Goal: Task Accomplishment & Management: Manage account settings

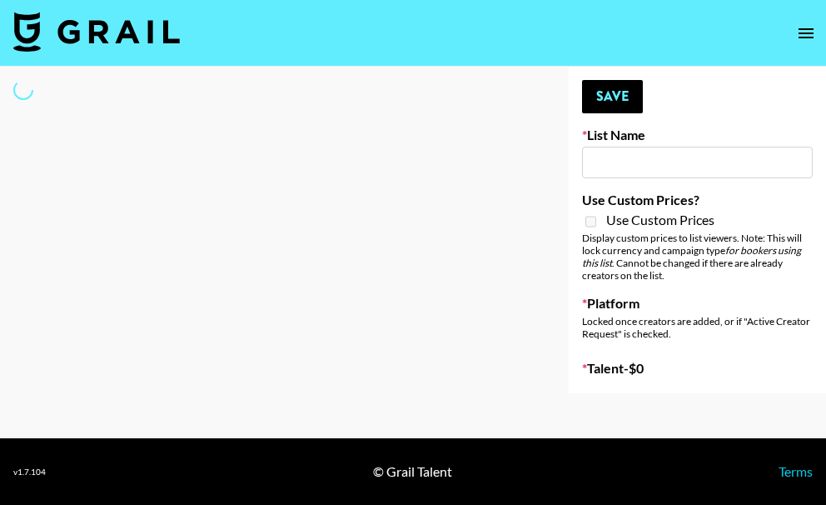
select select "Song"
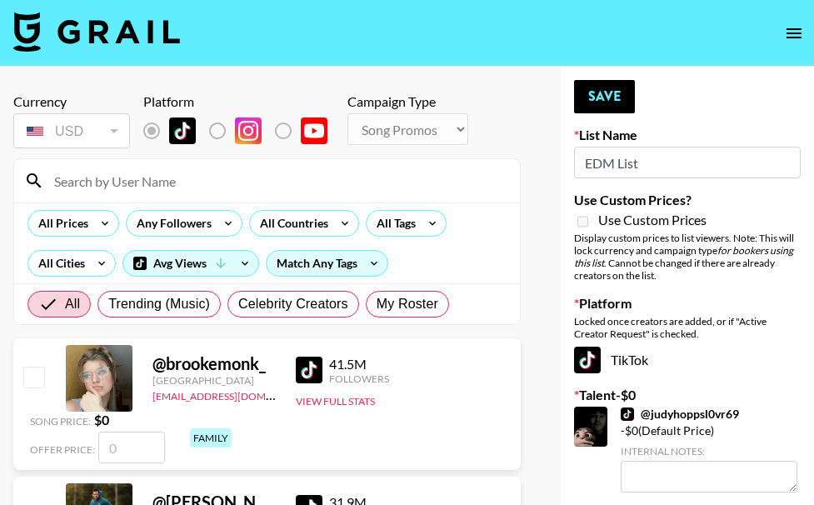
type input "EDM List"
click at [138, 177] on input at bounding box center [277, 180] width 466 height 27
paste input "nnamdingwe"
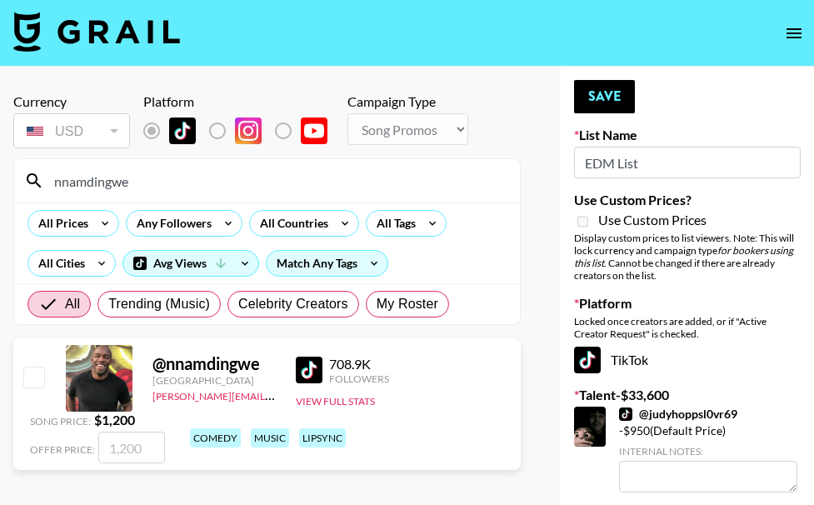
type input "nnamdingwe"
click at [31, 378] on input "checkbox" at bounding box center [33, 377] width 20 height 20
checkbox input "true"
type input "1200"
click at [601, 99] on button "Save" at bounding box center [604, 96] width 61 height 33
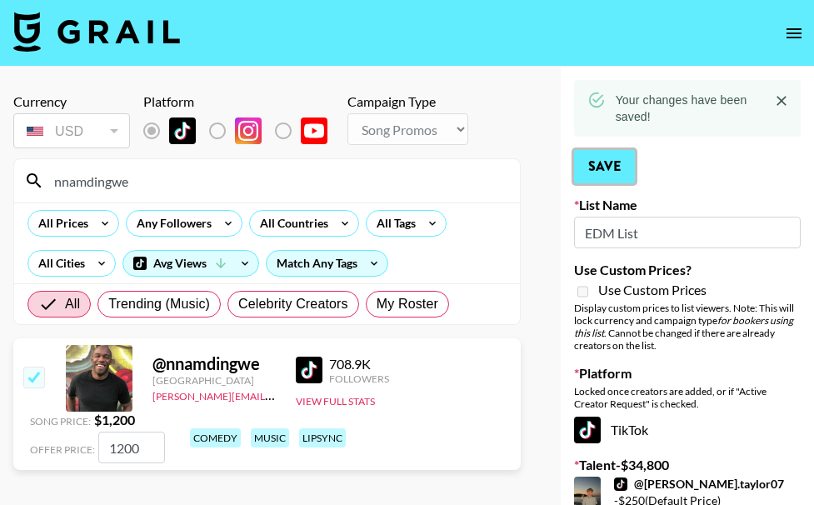
click at [591, 155] on button "Save" at bounding box center [604, 166] width 61 height 33
click at [154, 177] on input "nnamdingwe" at bounding box center [277, 180] width 466 height 27
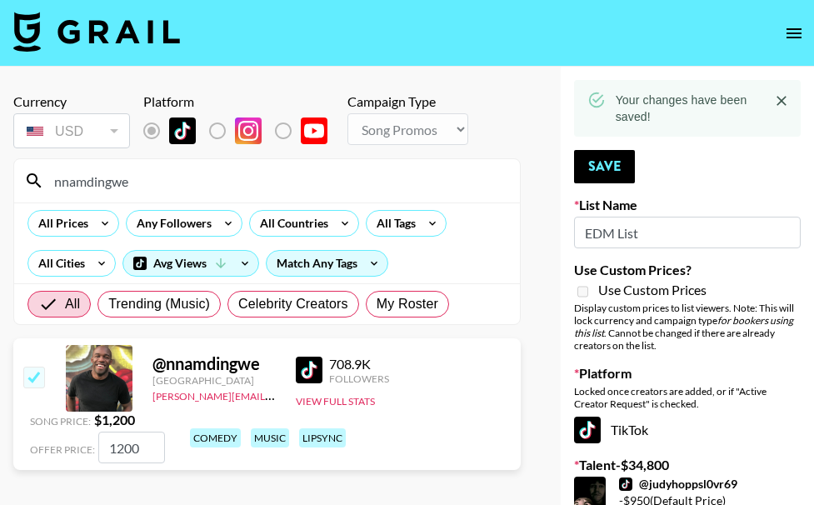
drag, startPoint x: 150, startPoint y: 180, endPoint x: 34, endPoint y: 186, distance: 116.0
click at [37, 187] on div "nnamdingwe" at bounding box center [267, 180] width 506 height 43
paste input "jaydensalaam"
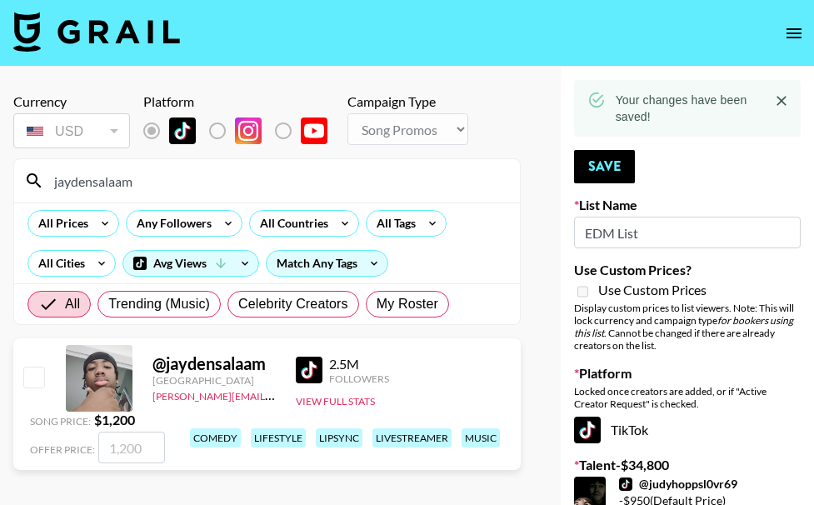
type input "jaydensalaam"
click at [28, 374] on input "checkbox" at bounding box center [33, 377] width 20 height 20
checkbox input "true"
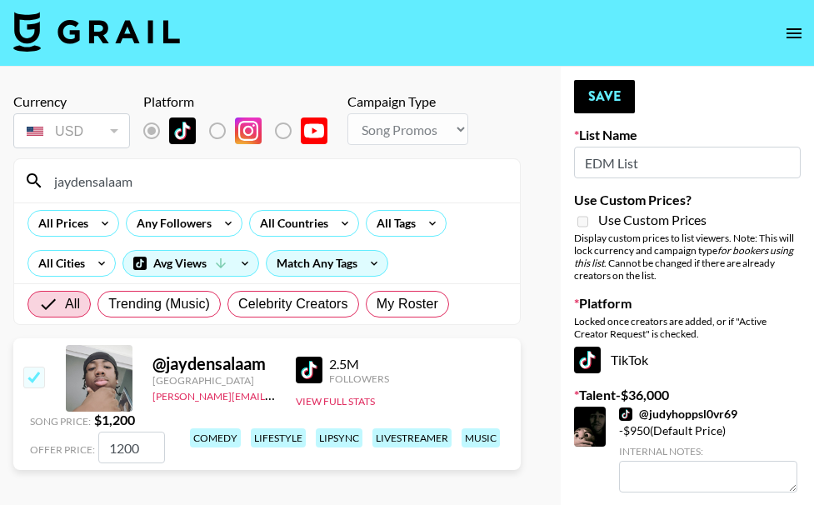
type input "1200"
click at [607, 97] on button "Save" at bounding box center [604, 96] width 61 height 33
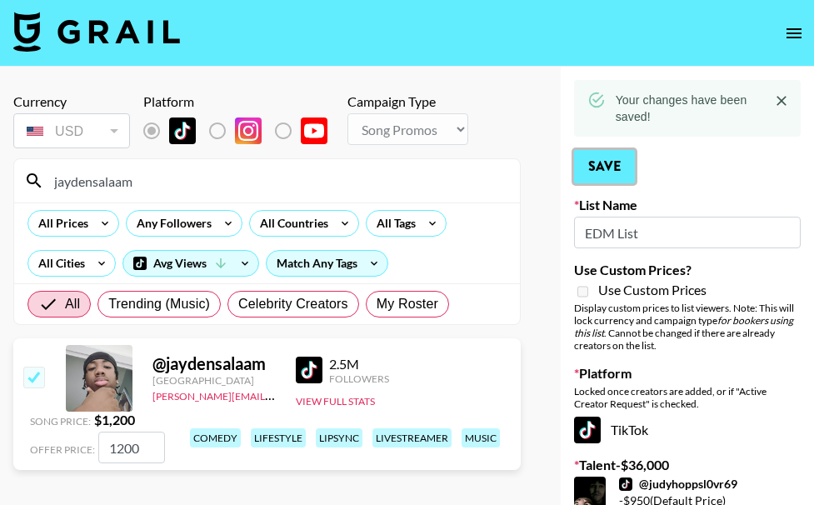
click at [592, 170] on button "Save" at bounding box center [604, 166] width 61 height 33
